Goal: Information Seeking & Learning: Learn about a topic

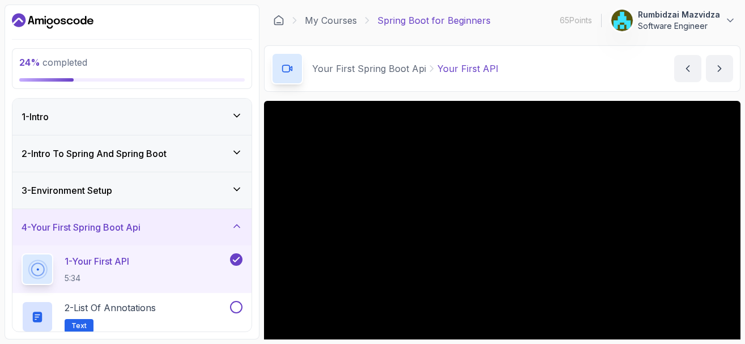
scroll to position [68, 0]
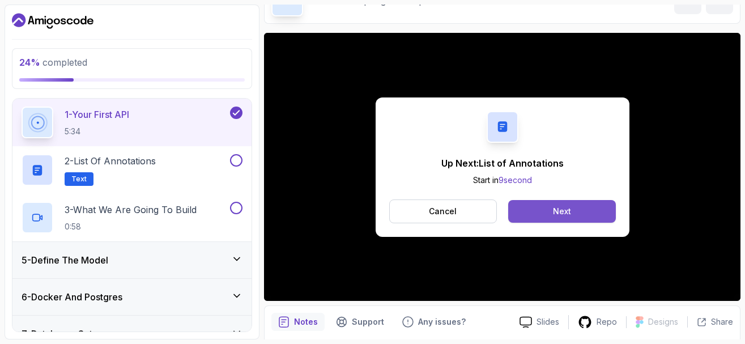
click at [550, 212] on button "Next" at bounding box center [561, 211] width 107 height 23
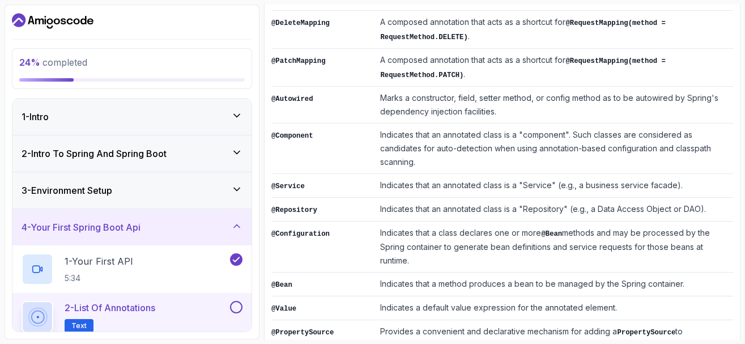
click at [238, 152] on icon at bounding box center [237, 152] width 6 height 3
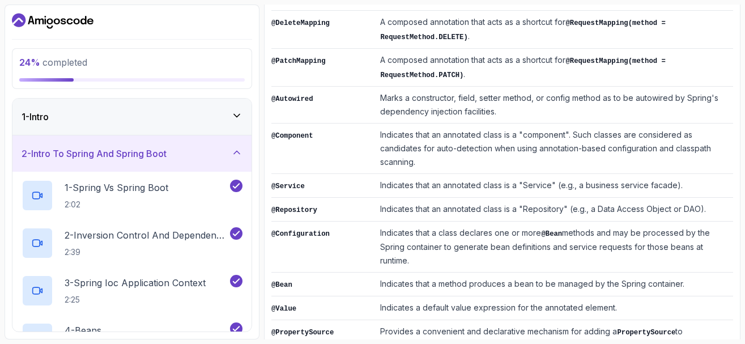
click at [237, 156] on icon at bounding box center [236, 152] width 11 height 11
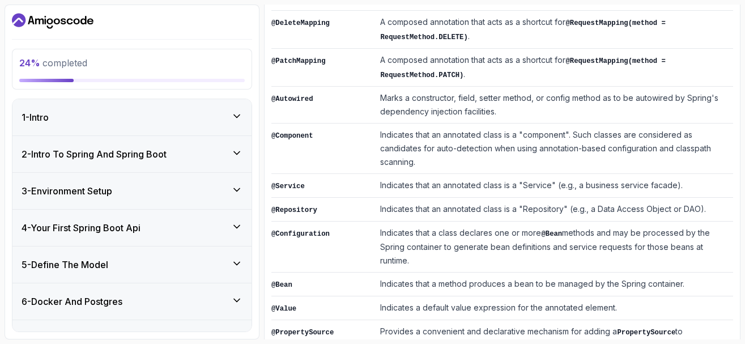
click at [233, 153] on icon at bounding box center [236, 152] width 11 height 11
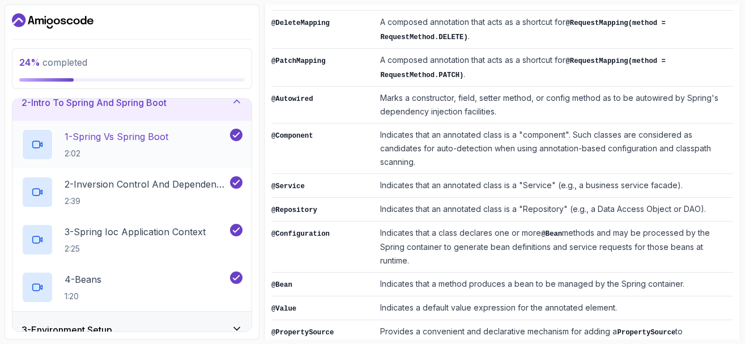
scroll to position [136, 0]
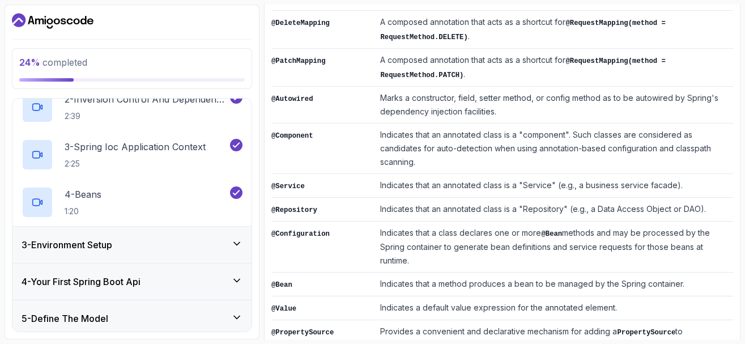
click at [230, 242] on div "3 - Environment Setup" at bounding box center [132, 245] width 221 height 14
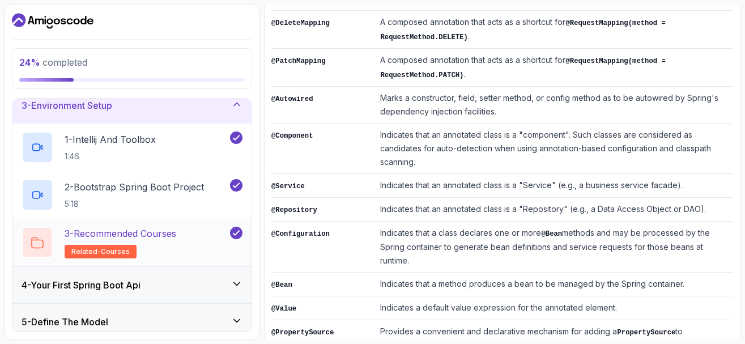
scroll to position [153, 0]
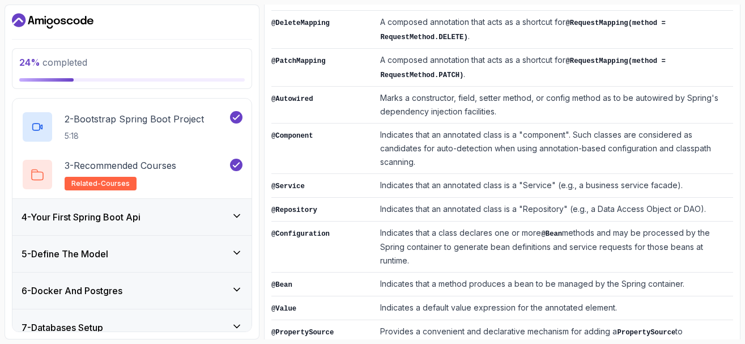
click at [234, 213] on icon at bounding box center [236, 215] width 11 height 11
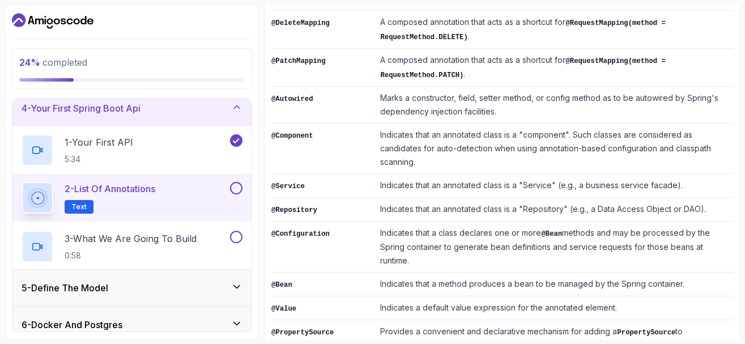
scroll to position [118, 0]
click at [147, 243] on p "3 - What We Are Going To Build" at bounding box center [131, 238] width 132 height 14
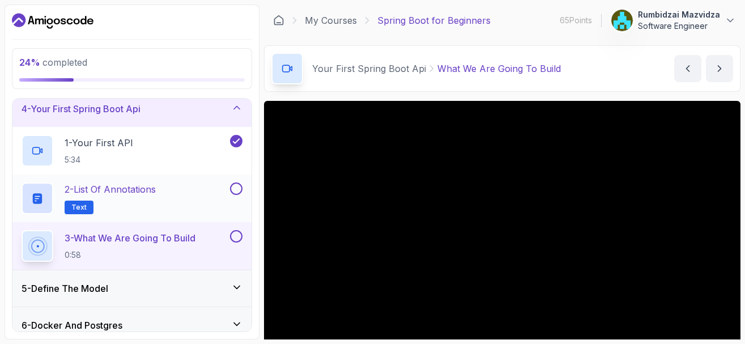
click at [237, 187] on button at bounding box center [236, 188] width 12 height 12
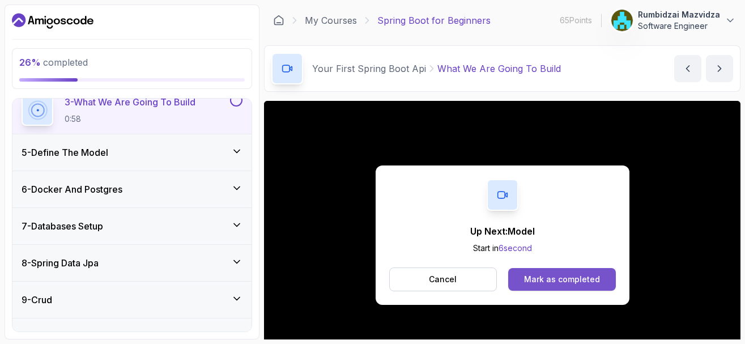
click at [524, 277] on button "Mark as completed" at bounding box center [561, 279] width 107 height 23
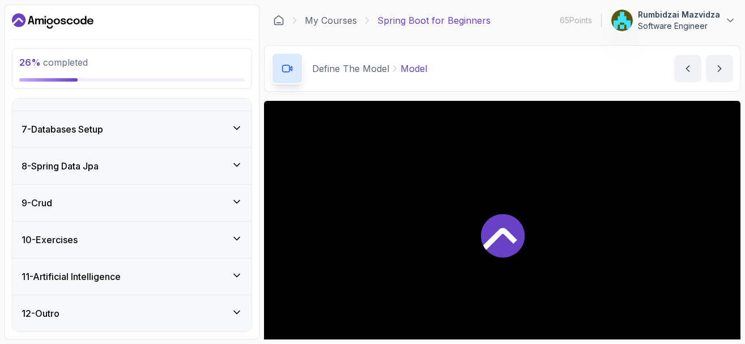
scroll to position [303, 0]
